Goal: Task Accomplishment & Management: Complete application form

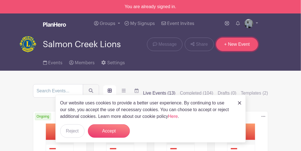
click at [235, 45] on link "+ New Event" at bounding box center [237, 44] width 42 height 13
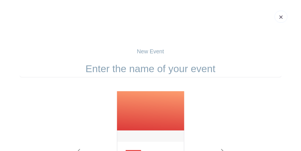
click at [162, 72] on input "text" at bounding box center [151, 68] width 262 height 17
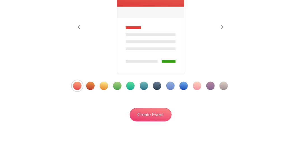
scroll to position [130, 0]
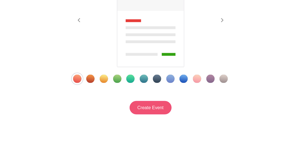
type input "Vision Screening - Legacy ECEAP"
click at [142, 107] on input "Create Event" at bounding box center [151, 107] width 42 height 13
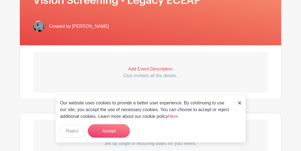
scroll to position [149, 0]
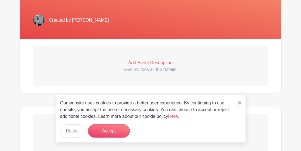
click at [144, 57] on link "Add Event Description Give invitees all the details." at bounding box center [150, 66] width 235 height 40
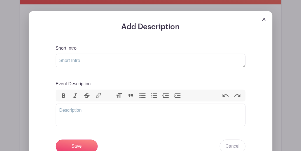
scroll to position [186, 0]
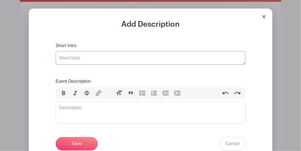
click at [128, 59] on textarea "Short Intro" at bounding box center [151, 57] width 190 height 13
type textarea "Vision screening"
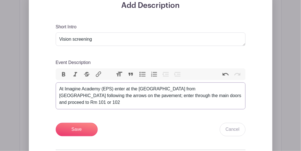
click at [60, 87] on div "At Imagine Academy (EPS) enter at the [GEOGRAPHIC_DATA] from [GEOGRAPHIC_DATA] …" at bounding box center [150, 96] width 183 height 20
click at [233, 95] on div "At Imagine Academy (EPS) enter at the [GEOGRAPHIC_DATA] from [GEOGRAPHIC_DATA] …" at bounding box center [150, 96] width 183 height 20
type trix-editor "<div>At Imagine Academy (EPS) enter at the [GEOGRAPHIC_DATA] from [GEOGRAPHIC_D…"
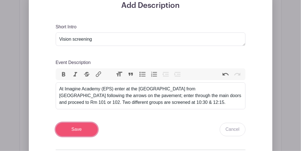
click at [78, 127] on input "Save" at bounding box center [77, 129] width 42 height 13
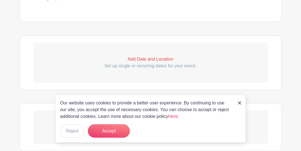
scroll to position [325, 0]
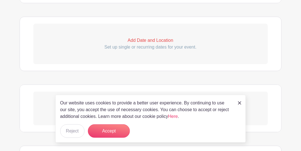
click at [137, 41] on p "Add Date and Location" at bounding box center [150, 40] width 235 height 7
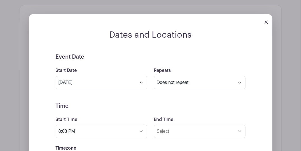
scroll to position [362, 0]
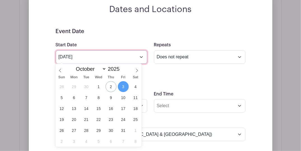
click at [121, 57] on input "[DATE]" at bounding box center [102, 56] width 92 height 13
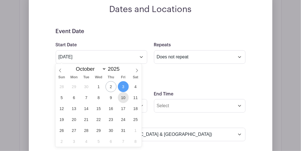
click at [123, 97] on span "10" at bounding box center [123, 97] width 11 height 11
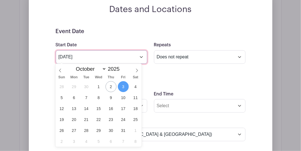
type input "[DATE]"
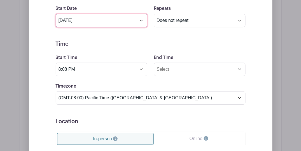
scroll to position [399, 0]
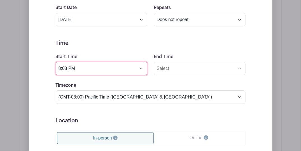
click at [95, 69] on input "8:08 PM" at bounding box center [102, 68] width 92 height 13
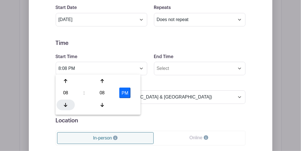
click at [67, 100] on div at bounding box center [66, 104] width 18 height 11
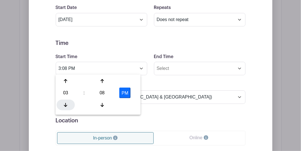
click at [67, 100] on div at bounding box center [66, 104] width 18 height 11
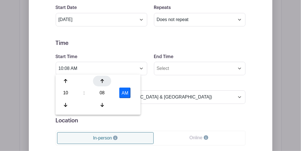
click at [104, 81] on div at bounding box center [102, 81] width 18 height 11
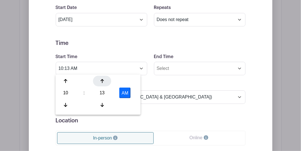
click at [104, 81] on div at bounding box center [102, 81] width 18 height 11
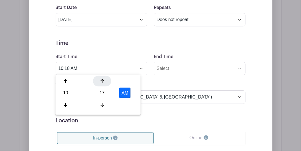
click at [104, 81] on div at bounding box center [102, 81] width 18 height 11
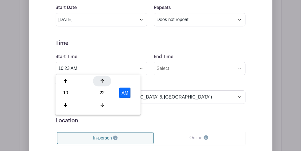
click at [104, 81] on div at bounding box center [102, 81] width 18 height 11
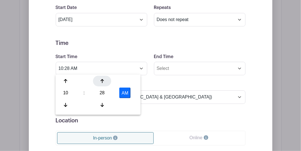
click at [104, 81] on div at bounding box center [102, 81] width 18 height 11
type input "10:30 AM"
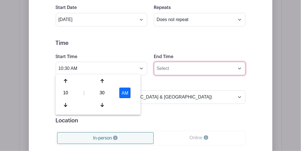
click at [171, 69] on input "End Time" at bounding box center [200, 68] width 92 height 13
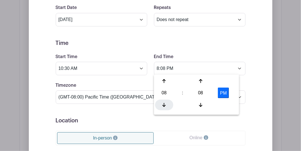
click at [164, 102] on icon at bounding box center [163, 104] width 3 height 4
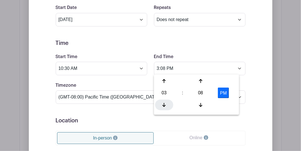
click at [164, 102] on icon at bounding box center [163, 104] width 3 height 4
click at [202, 80] on icon at bounding box center [200, 81] width 3 height 4
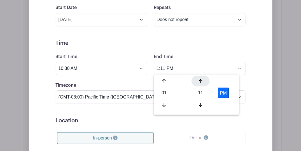
click at [202, 80] on icon at bounding box center [200, 81] width 3 height 4
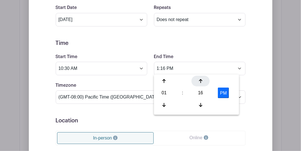
click at [202, 80] on icon at bounding box center [200, 81] width 3 height 4
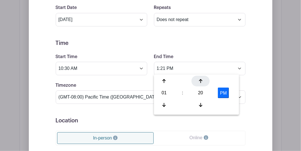
click at [202, 80] on icon at bounding box center [200, 81] width 3 height 4
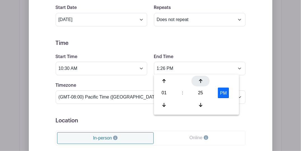
click at [202, 80] on icon at bounding box center [200, 81] width 3 height 4
type input "1:30 PM"
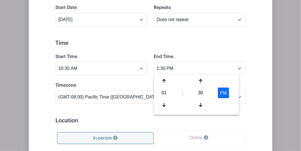
click at [190, 48] on form "Event Date Start Date [DATE] Repeats Does not repeat Daily Weekly Monthly on da…" at bounding box center [151, 117] width 190 height 252
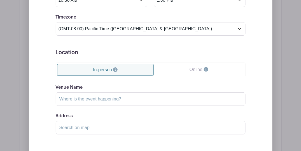
scroll to position [474, 0]
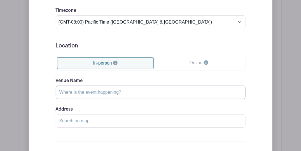
click at [109, 90] on input "Venue Name" at bounding box center [151, 91] width 190 height 13
type input "Legacy ECEAP"
click at [100, 77] on div "Venue Name Legacy ECEAP" at bounding box center [151, 88] width 190 height 22
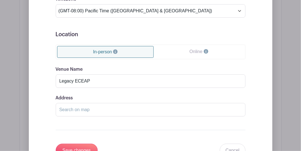
scroll to position [522, 0]
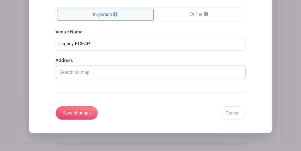
click at [90, 71] on input "Address" at bounding box center [151, 72] width 190 height 13
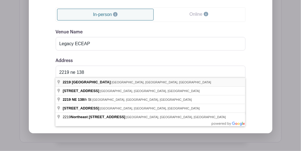
type input "[STREET_ADDRESS]"
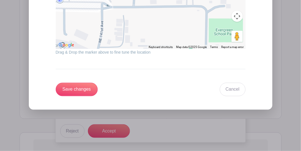
scroll to position [672, 0]
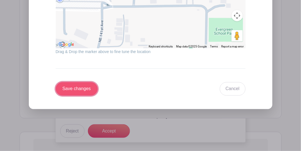
click at [73, 87] on input "Save changes" at bounding box center [77, 88] width 42 height 13
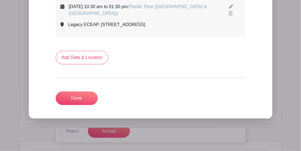
scroll to position [350, 0]
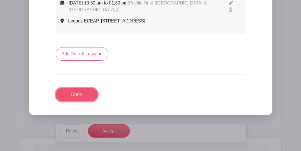
click at [86, 95] on link "Done" at bounding box center [77, 94] width 42 height 13
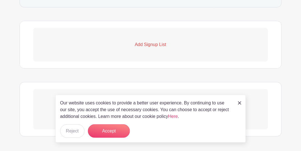
scroll to position [354, 0]
click at [147, 44] on p "Add Signup List" at bounding box center [150, 43] width 235 height 7
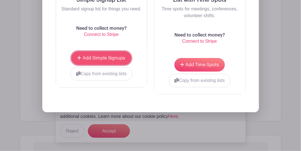
click at [116, 58] on span "Add Simple Signups" at bounding box center [104, 58] width 43 height 4
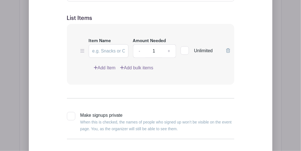
scroll to position [492, 0]
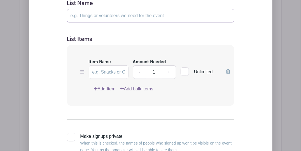
click at [99, 15] on input "List Name" at bounding box center [150, 15] width 167 height 13
type input "B"
type input "Group A Volunteers"
click at [105, 69] on input "Item Name" at bounding box center [109, 71] width 40 height 13
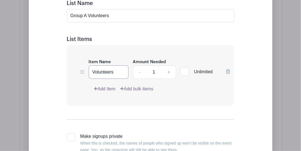
type input "Volunteers"
click at [169, 71] on link "+" at bounding box center [169, 71] width 14 height 13
type input "2"
click at [115, 15] on input "Group A Volunteers" at bounding box center [150, 15] width 167 height 13
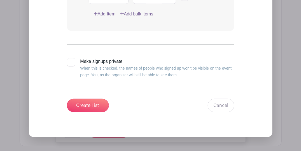
scroll to position [585, 0]
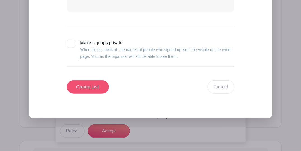
type input "Group A Volunteers (10:30 - 12:15)"
click at [92, 83] on input "Create List" at bounding box center [88, 86] width 42 height 13
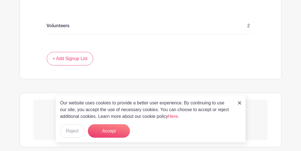
scroll to position [401, 0]
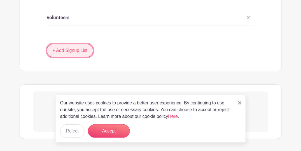
click at [76, 47] on link "+ Add Signup List" at bounding box center [70, 50] width 47 height 13
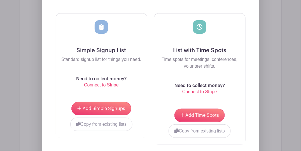
scroll to position [513, 0]
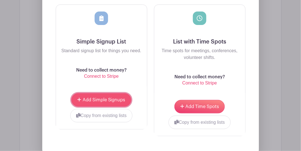
click at [107, 99] on span "Add Simple Signups" at bounding box center [104, 99] width 43 height 4
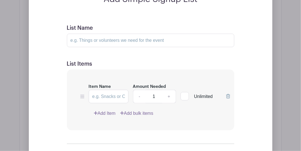
scroll to position [521, 0]
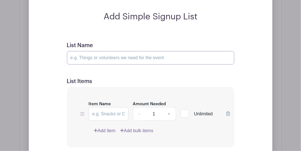
click at [107, 55] on input "List Name" at bounding box center [150, 57] width 167 height 13
type input "Group A Volunteers (10:30 - 12:15)"
type input "Volunteers"
click at [87, 56] on input "Group A Volunteers (10:30 - 12:15)" at bounding box center [150, 57] width 167 height 13
click at [123, 56] on input "Group B Volunteers (10:30 - 12:15)" at bounding box center [150, 57] width 167 height 13
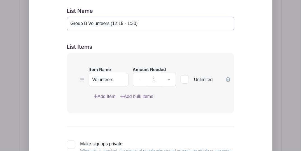
scroll to position [558, 0]
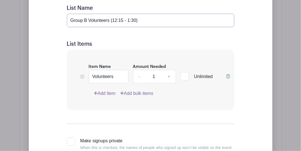
type input "Group B Volunteers (12:15 - 1:30)"
click at [171, 76] on link "+" at bounding box center [169, 76] width 14 height 13
type input "2"
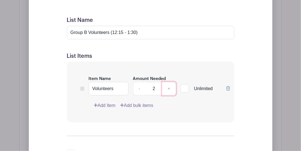
scroll to position [539, 0]
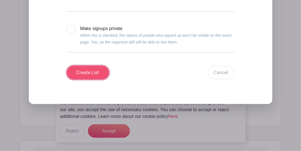
click at [95, 73] on input "Create List" at bounding box center [88, 72] width 42 height 13
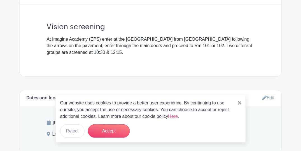
scroll to position [188, 0]
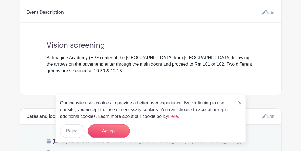
click at [268, 13] on link "Edit" at bounding box center [266, 12] width 17 height 11
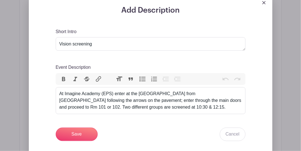
scroll to position [244, 0]
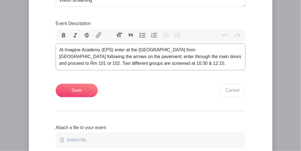
click at [97, 63] on div "At Imagine Academy (EPS) enter at the [GEOGRAPHIC_DATA] from [GEOGRAPHIC_DATA] …" at bounding box center [150, 57] width 183 height 20
click at [142, 63] on div "At Imagine Academy (EPS) enter at the [GEOGRAPHIC_DATA] from [GEOGRAPHIC_DATA] …" at bounding box center [150, 57] width 183 height 20
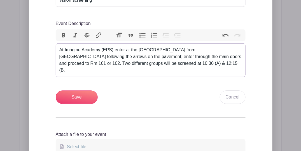
type trix-editor "<div>At Imagine Academy (EPS) enter at the [GEOGRAPHIC_DATA] from [GEOGRAPHIC_D…"
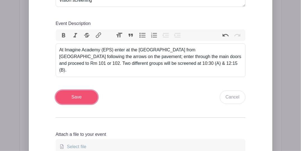
click at [74, 90] on input "Save" at bounding box center [77, 96] width 42 height 13
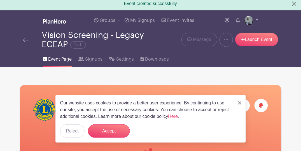
scroll to position [0, 0]
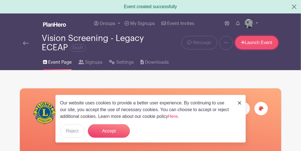
click at [257, 44] on link "Launch Event" at bounding box center [256, 42] width 43 height 13
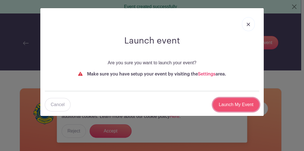
click at [235, 103] on input "Launch My Event" at bounding box center [236, 104] width 46 height 13
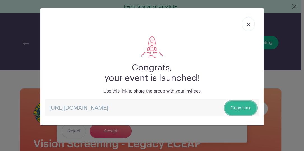
click at [239, 105] on link "Copy Link" at bounding box center [241, 107] width 32 height 13
click at [250, 23] on img at bounding box center [248, 24] width 3 height 3
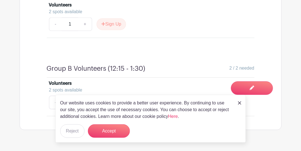
scroll to position [386, 0]
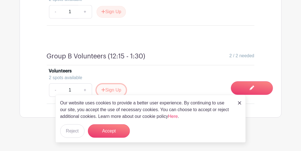
click at [122, 90] on button "Sign Up" at bounding box center [111, 90] width 29 height 12
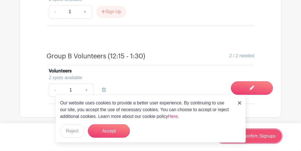
click at [271, 138] on link "Review & Confirm Signups" at bounding box center [248, 135] width 65 height 13
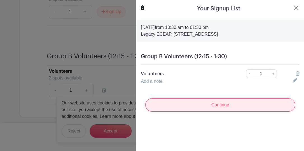
click at [244, 102] on input "Continue" at bounding box center [220, 104] width 150 height 13
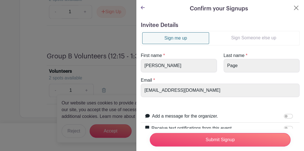
click at [244, 37] on link "Sign Someone else up" at bounding box center [253, 37] width 89 height 11
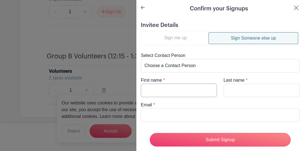
click at [192, 89] on input "First name" at bounding box center [179, 89] width 76 height 13
type input "David"
click at [238, 86] on input "Last name" at bounding box center [262, 89] width 76 height 13
type input "Page"
click at [185, 111] on input "Email" at bounding box center [220, 114] width 159 height 13
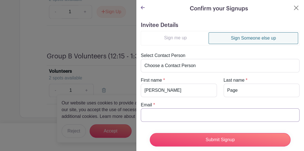
type input "david.page1850@iinet.com"
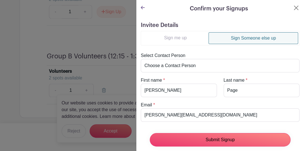
click at [219, 137] on input "Submit Signup" at bounding box center [220, 139] width 141 height 13
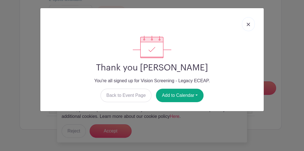
click at [247, 24] on img at bounding box center [248, 24] width 3 height 3
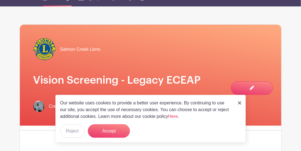
scroll to position [43, 0]
